Goal: Navigation & Orientation: Find specific page/section

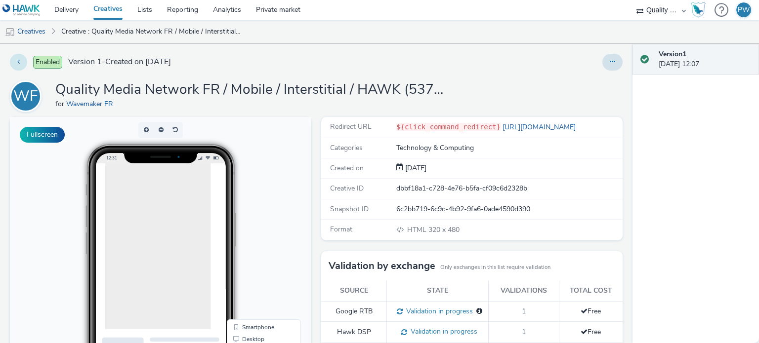
click at [21, 65] on button at bounding box center [18, 62] width 17 height 17
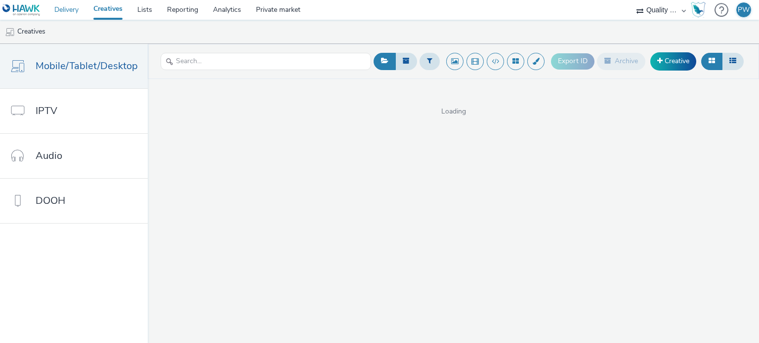
click at [69, 11] on link "Delivery" at bounding box center [66, 10] width 39 height 20
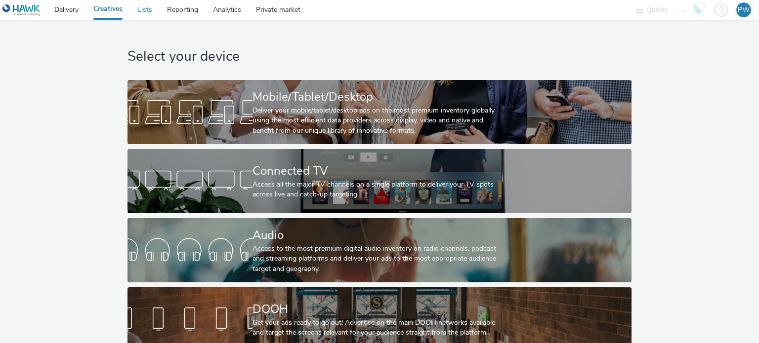
click at [144, 12] on link "Lists" at bounding box center [145, 10] width 30 height 20
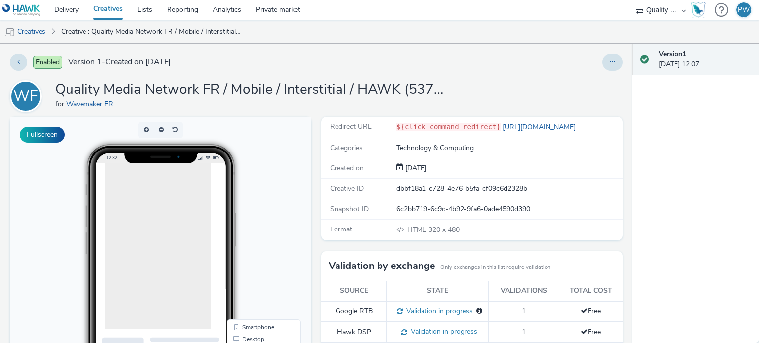
click at [85, 100] on link "Wavemaker FR" at bounding box center [91, 103] width 51 height 9
click at [92, 102] on link "Wavemaker FR" at bounding box center [91, 103] width 51 height 9
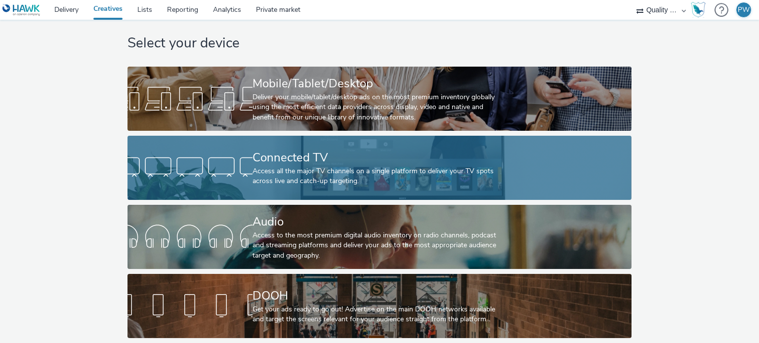
scroll to position [20, 0]
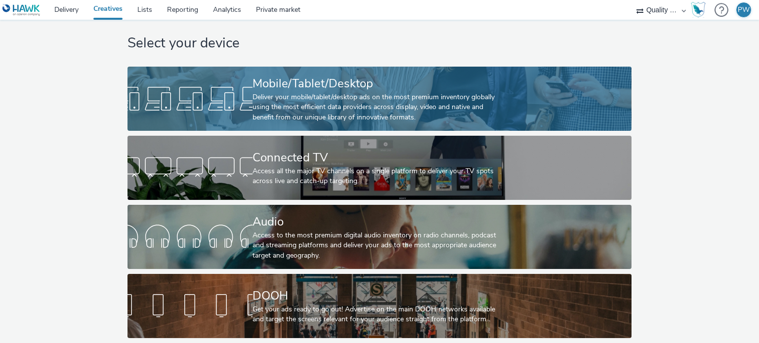
click at [281, 108] on div "Deliver your mobile/tablet/desktop ads on the most premium inventory globally u…" at bounding box center [377, 107] width 250 height 30
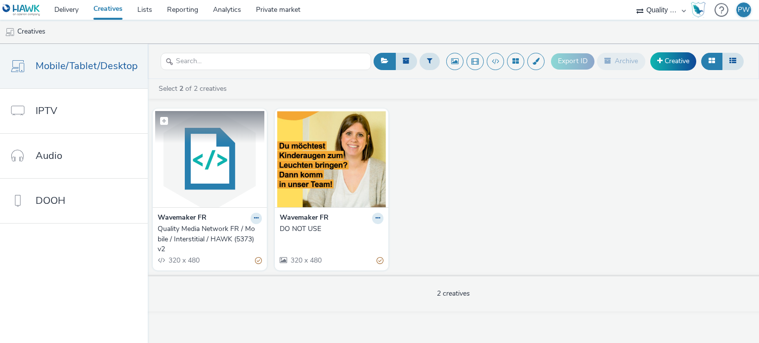
click at [212, 170] on img at bounding box center [209, 159] width 109 height 96
